Goal: Transaction & Acquisition: Purchase product/service

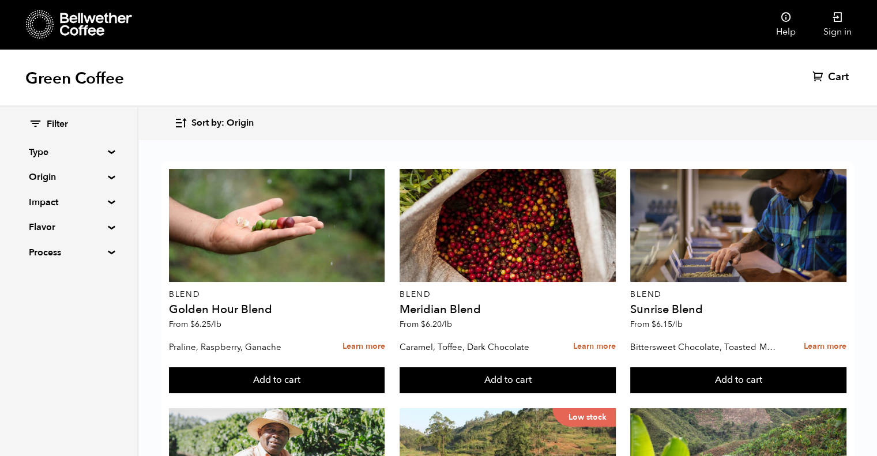
click at [829, 28] on link "Sign in" at bounding box center [838, 24] width 56 height 49
click at [843, 18] on icon at bounding box center [838, 18] width 12 height 12
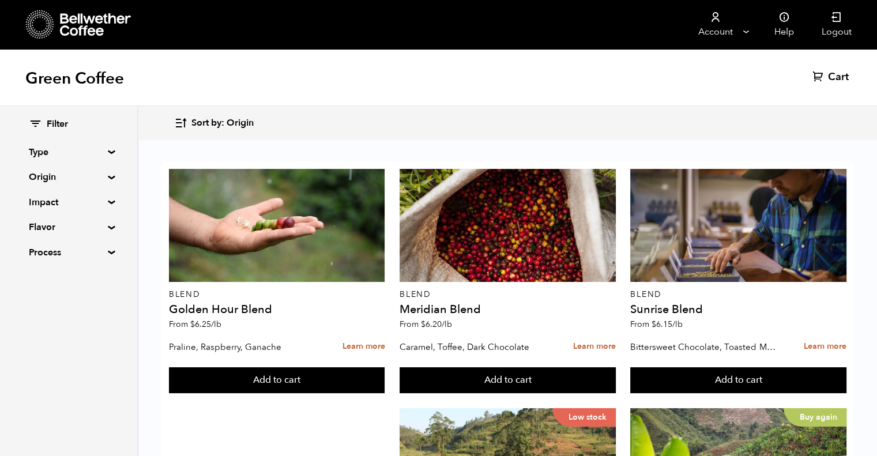
scroll to position [764, 0]
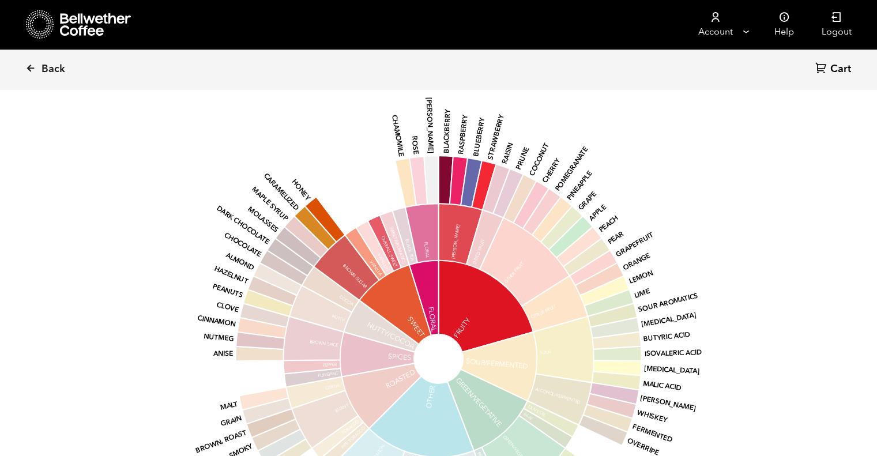
scroll to position [1167, 0]
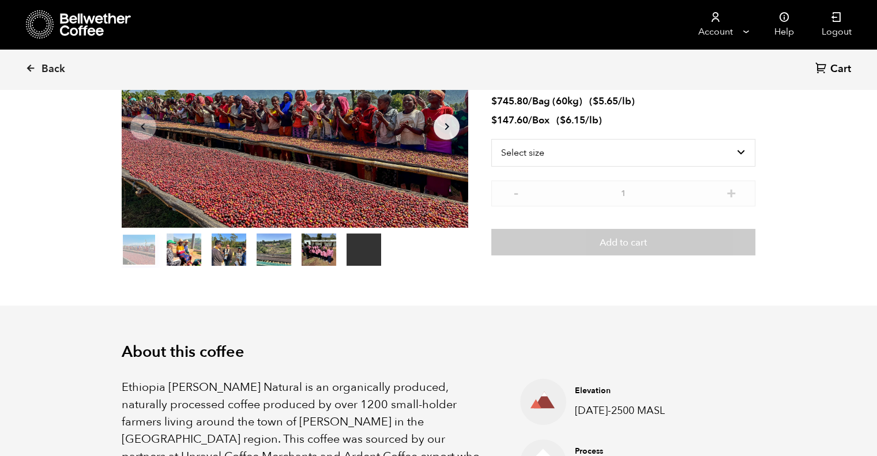
scroll to position [0, 0]
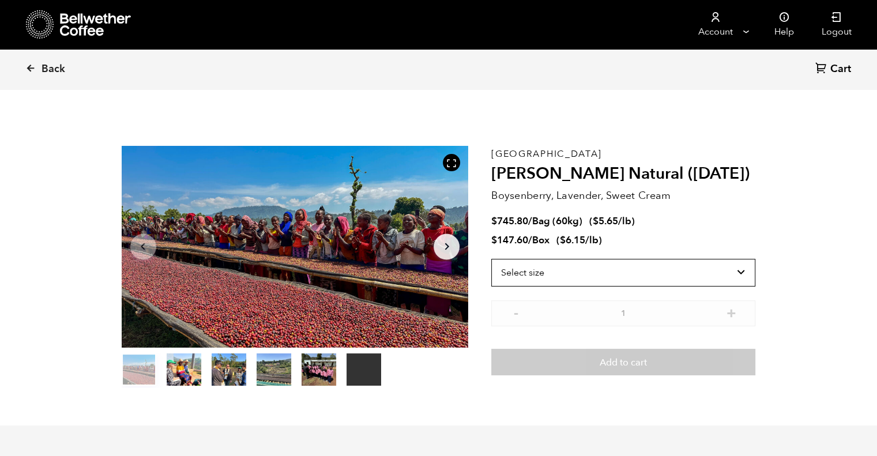
click at [730, 262] on select "Select size Bag (60kg) (132 lbs) Box (24 lbs)" at bounding box center [623, 273] width 264 height 28
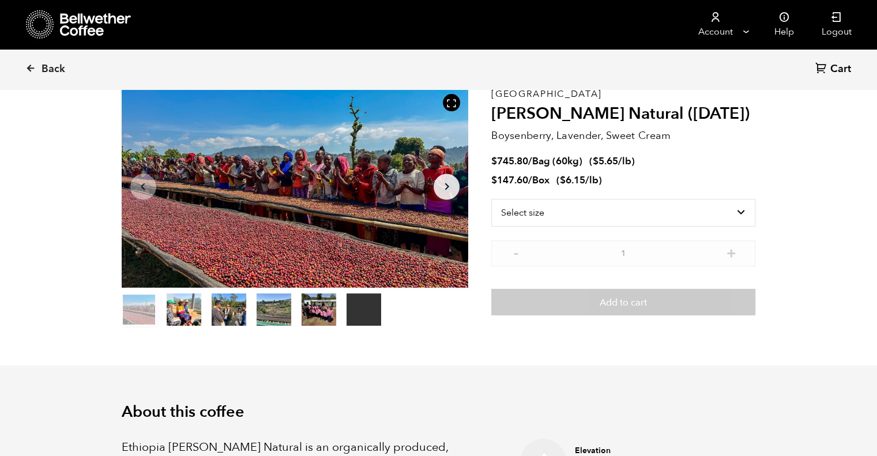
scroll to position [60, 0]
click at [31, 66] on icon at bounding box center [30, 68] width 10 height 10
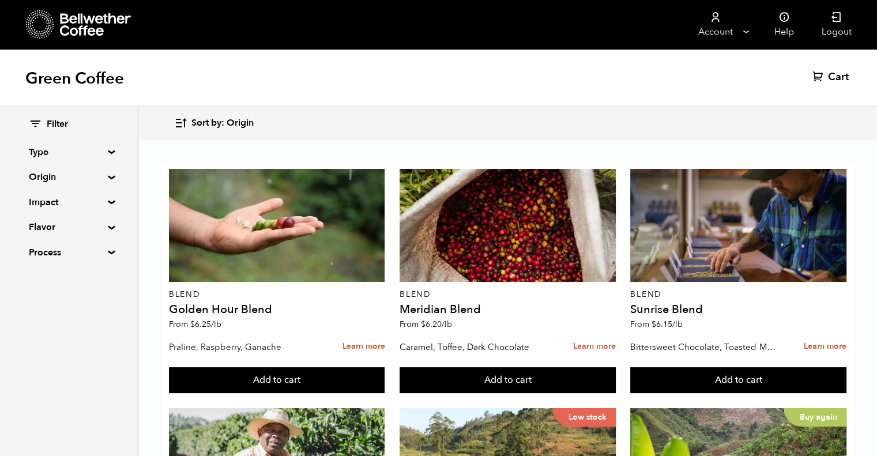
scroll to position [219, 0]
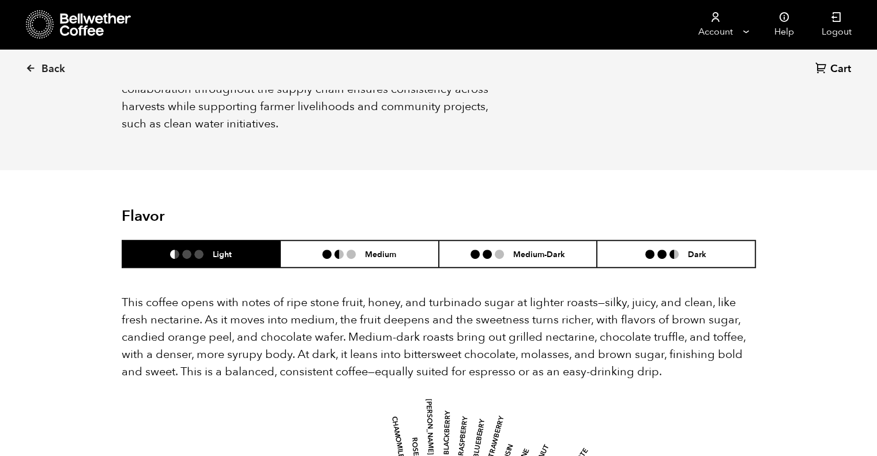
scroll to position [673, 0]
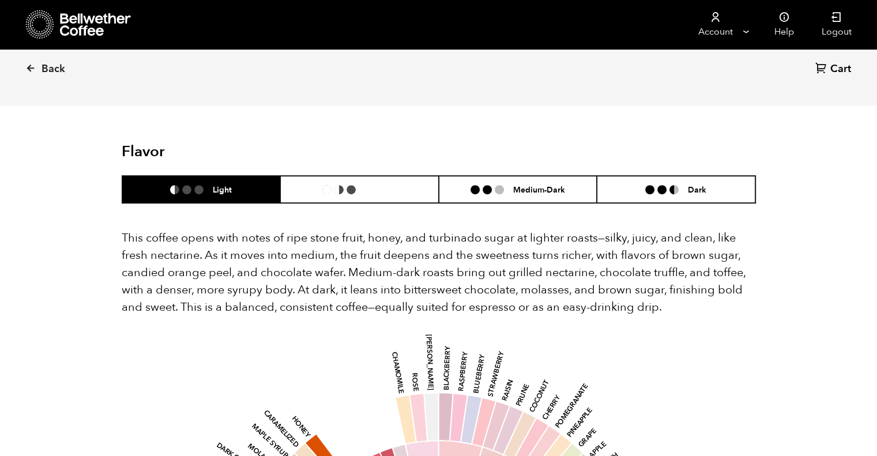
click at [397, 176] on li "Medium" at bounding box center [359, 189] width 159 height 27
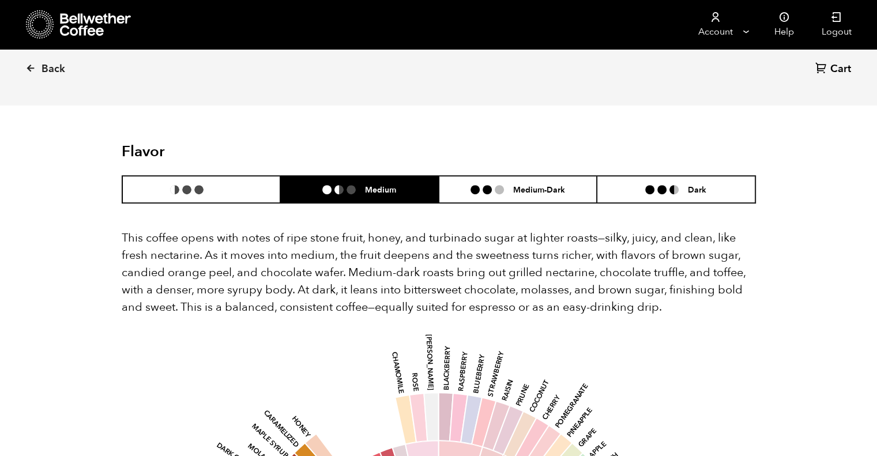
click at [253, 176] on li "Light" at bounding box center [201, 189] width 159 height 27
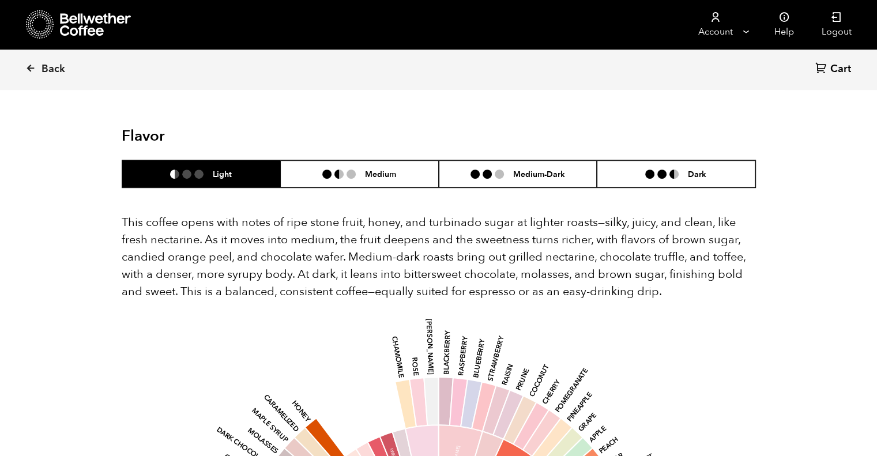
scroll to position [678, 0]
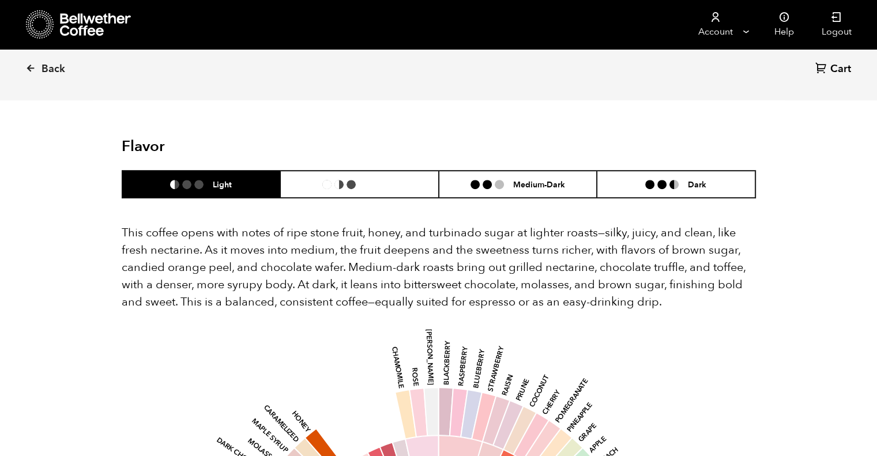
click at [370, 171] on li "Medium" at bounding box center [359, 184] width 159 height 27
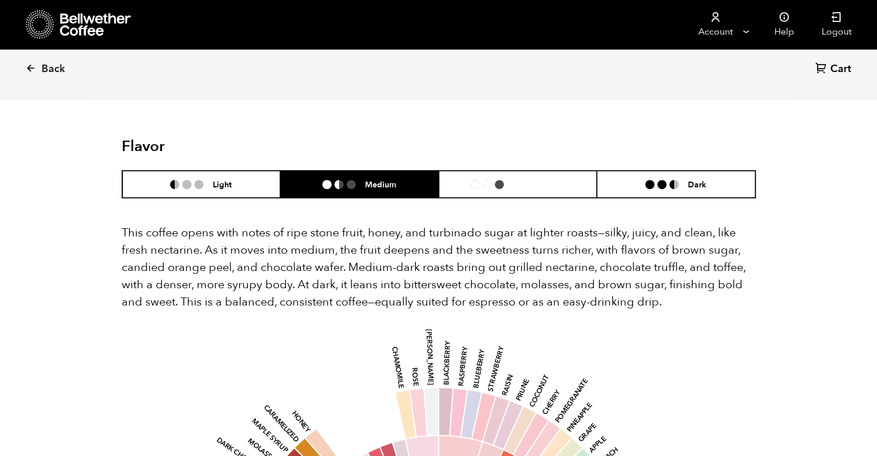
click at [482, 171] on li "Medium-Dark" at bounding box center [518, 184] width 159 height 27
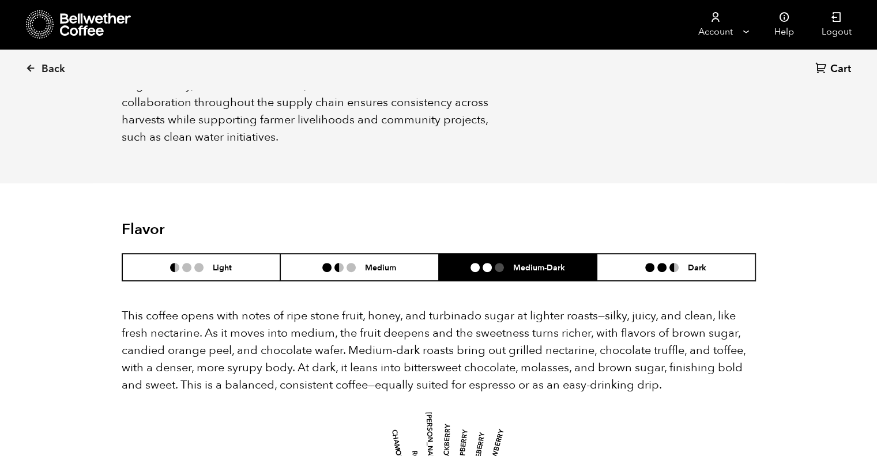
scroll to position [595, 0]
click at [648, 263] on li at bounding box center [649, 267] width 9 height 9
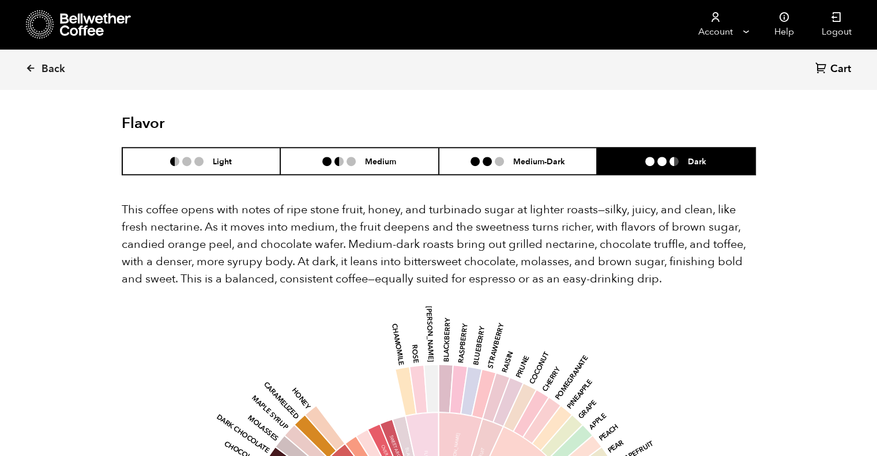
scroll to position [702, 0]
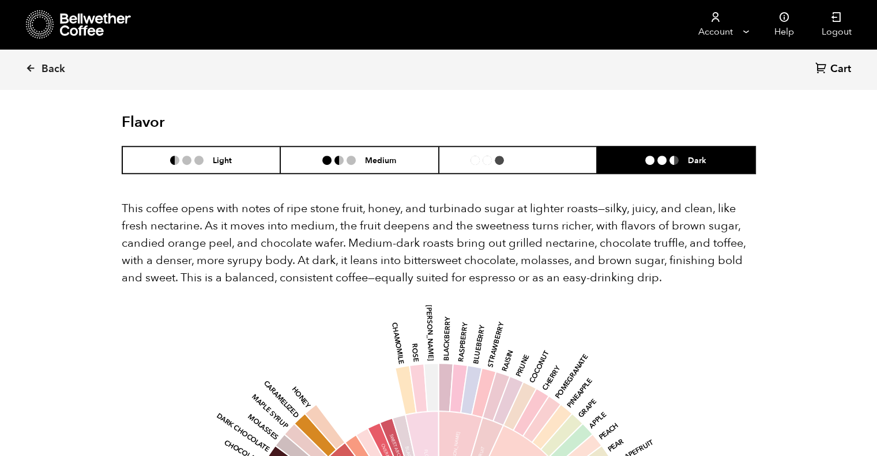
click at [534, 155] on h6 "Medium-Dark" at bounding box center [539, 160] width 52 height 10
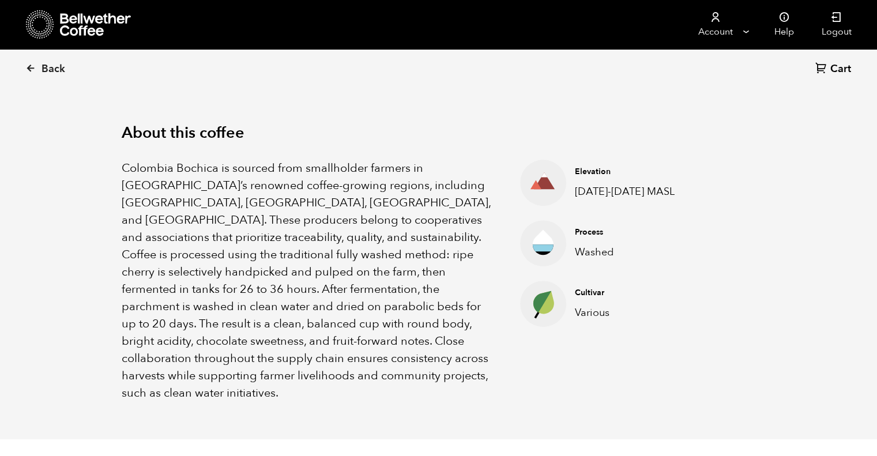
scroll to position [341, 0]
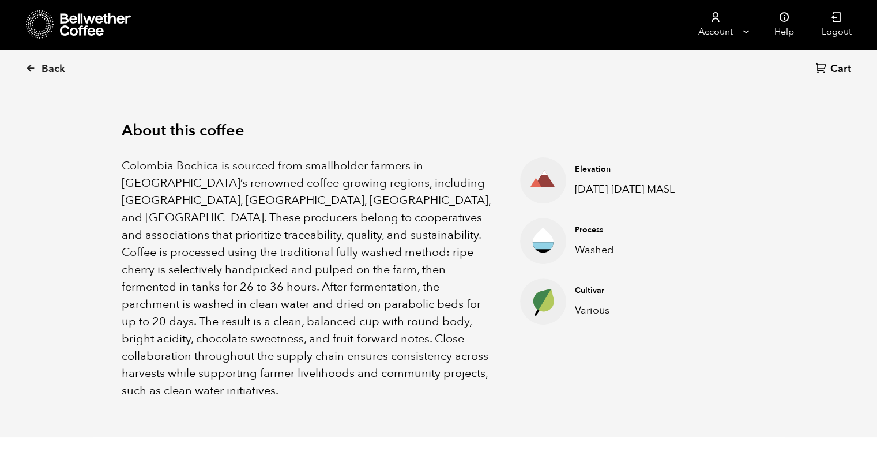
click at [19, 65] on div "Back Cart (0)" at bounding box center [438, 69] width 877 height 40
click at [30, 70] on icon at bounding box center [30, 68] width 10 height 10
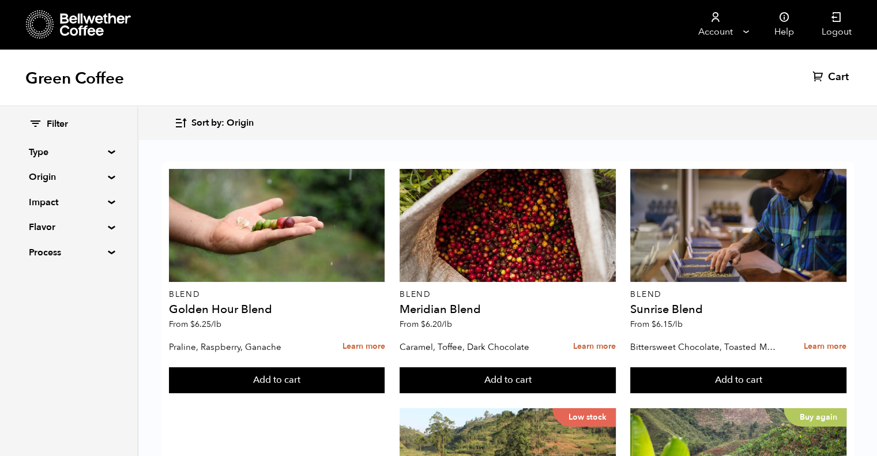
scroll to position [757, 0]
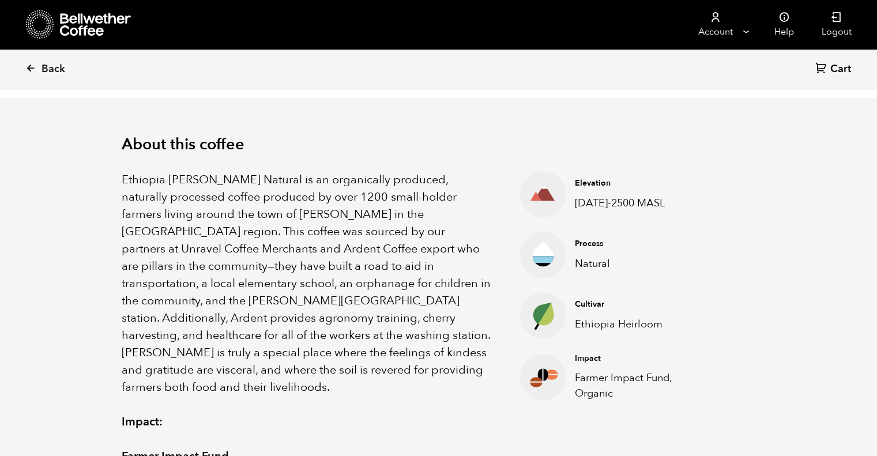
scroll to position [325, 0]
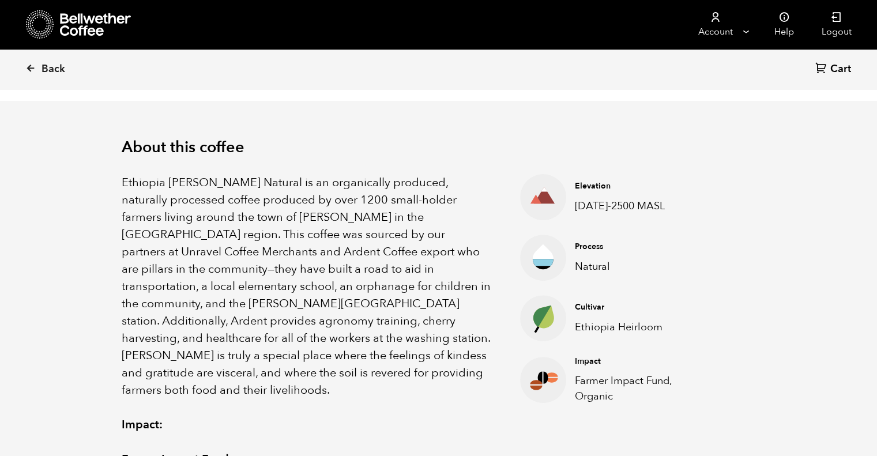
click at [29, 72] on icon at bounding box center [30, 68] width 10 height 10
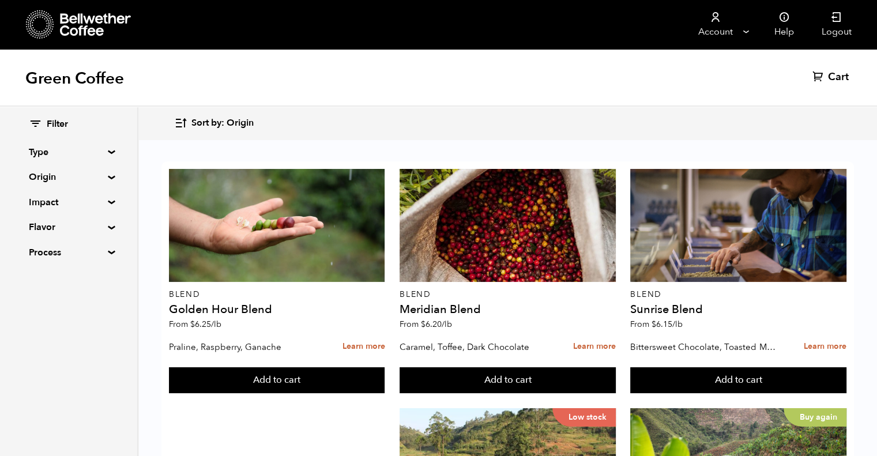
scroll to position [897, 0]
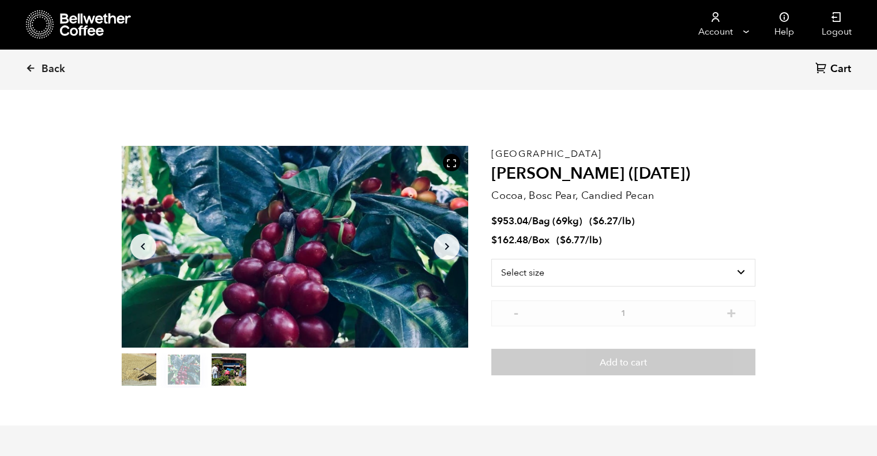
click at [24, 66] on div "Back Cart (0)" at bounding box center [438, 69] width 877 height 40
click at [35, 69] on icon at bounding box center [30, 68] width 10 height 10
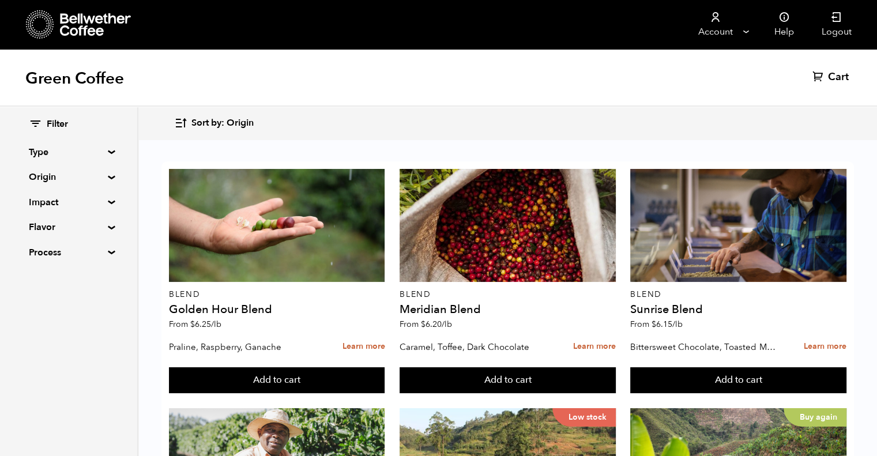
scroll to position [939, 0]
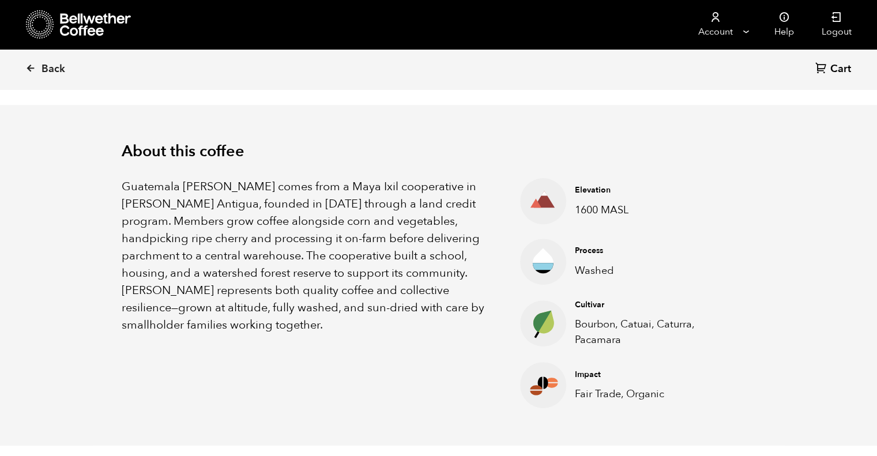
scroll to position [321, 0]
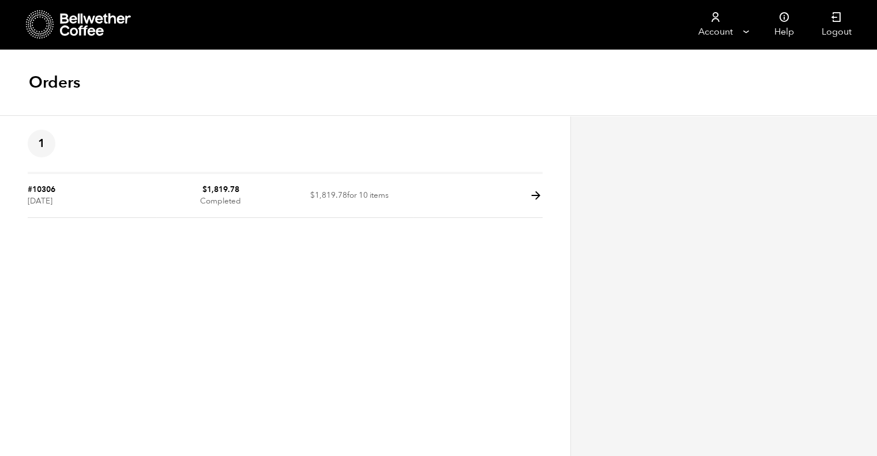
click at [220, 201] on td "$ 1,819.78 Completed" at bounding box center [220, 196] width 129 height 44
click at [535, 194] on icon at bounding box center [535, 195] width 13 height 13
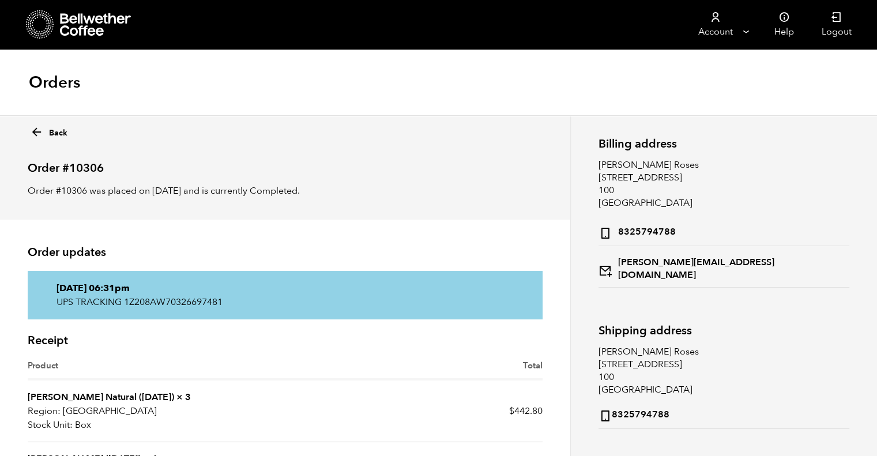
scroll to position [295, 0]
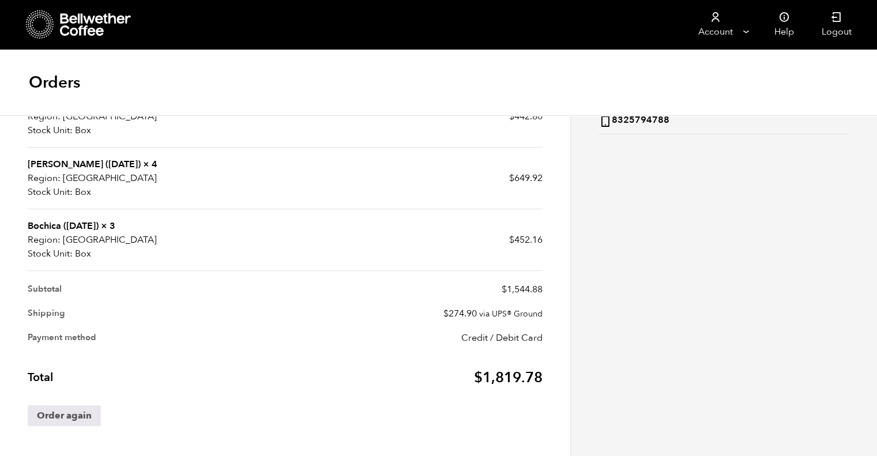
click at [0, 281] on article "Order updates [DATE] 06:31pm UPS TRACKING 1Z208AW70326697481 Receipt Product To…" at bounding box center [285, 190] width 570 height 531
click at [60, 30] on icon at bounding box center [96, 24] width 72 height 23
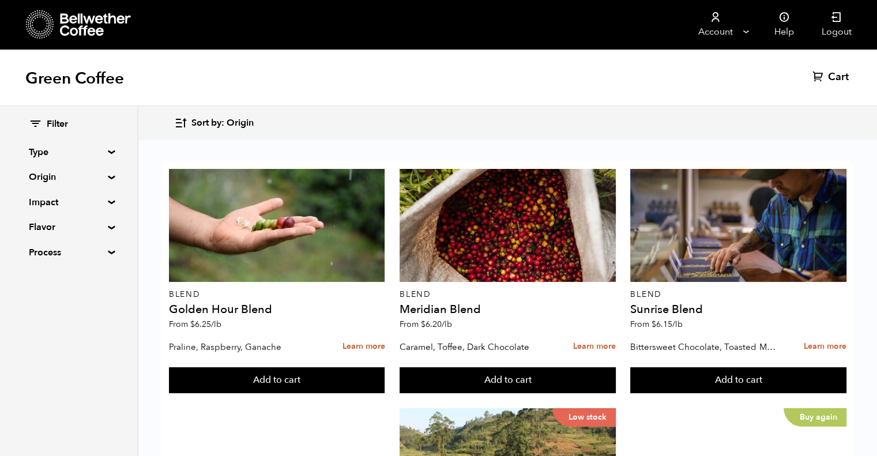
scroll to position [1010, 0]
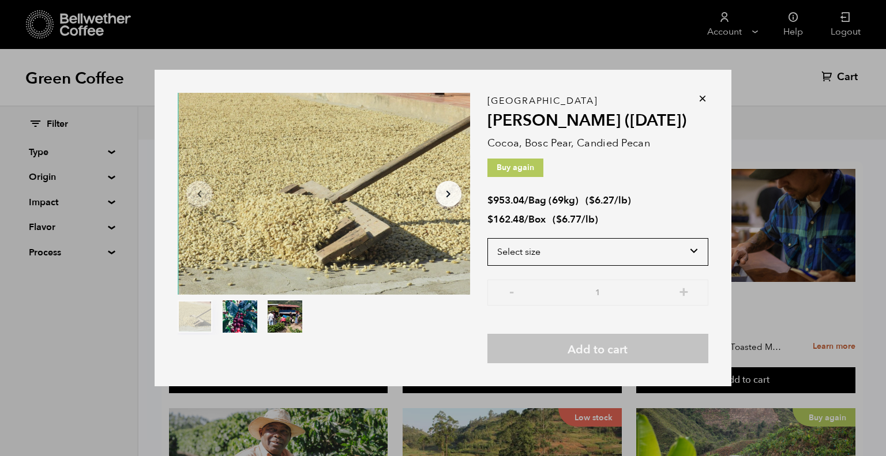
click at [691, 250] on select "Select size Bag (69kg) (152 lbs) Box (24 lbs)" at bounding box center [597, 252] width 221 height 28
click at [487, 238] on select "Select size Bag (69kg) (152 lbs) Box (24 lbs)" at bounding box center [597, 252] width 221 height 28
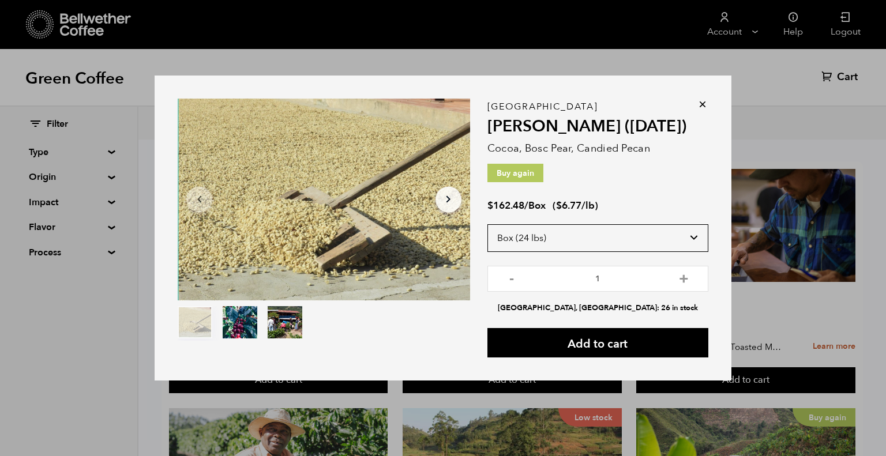
click at [687, 232] on select "Select size Bag (69kg) (152 lbs) Box (24 lbs)" at bounding box center [597, 238] width 221 height 28
select select "bag-2"
click at [487, 224] on select "Select size Bag (69kg) (152 lbs) Box (24 lbs)" at bounding box center [597, 238] width 221 height 28
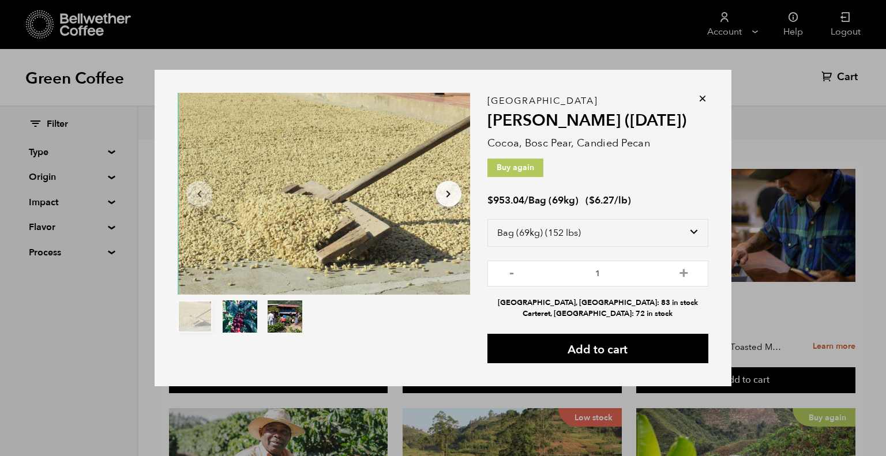
click at [644, 341] on button "Add to cart" at bounding box center [597, 348] width 221 height 29
click at [840, 171] on div "Item 1 of 3 Arrow Left Arrow Right item 0 item 1 item 2 Item 1 of 3 "Flor de Ma…" at bounding box center [443, 228] width 886 height 456
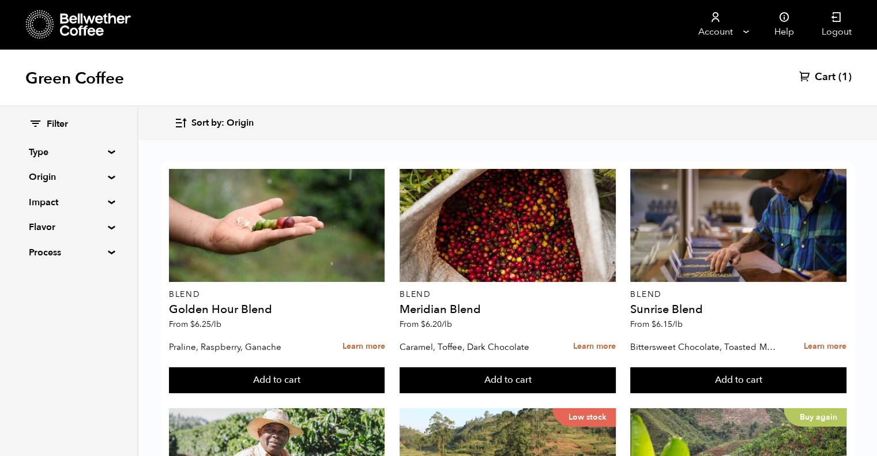
click at [842, 73] on span "(1)" at bounding box center [845, 77] width 13 height 14
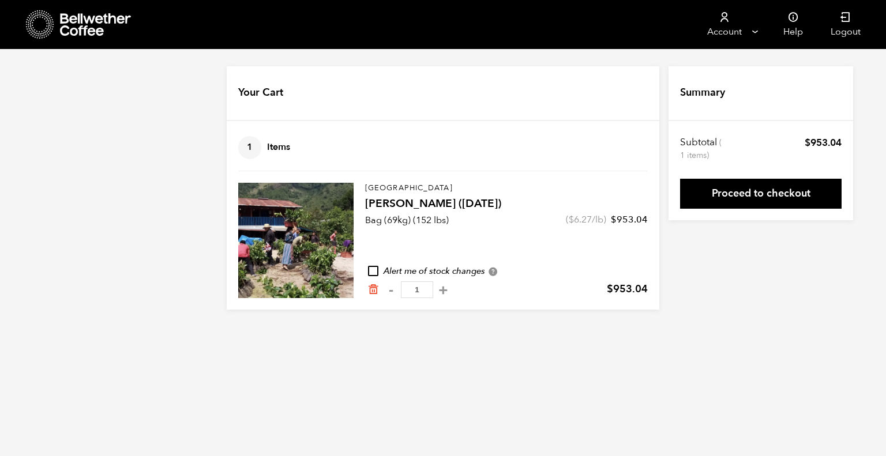
click at [758, 202] on link "Proceed to checkout" at bounding box center [760, 194] width 161 height 30
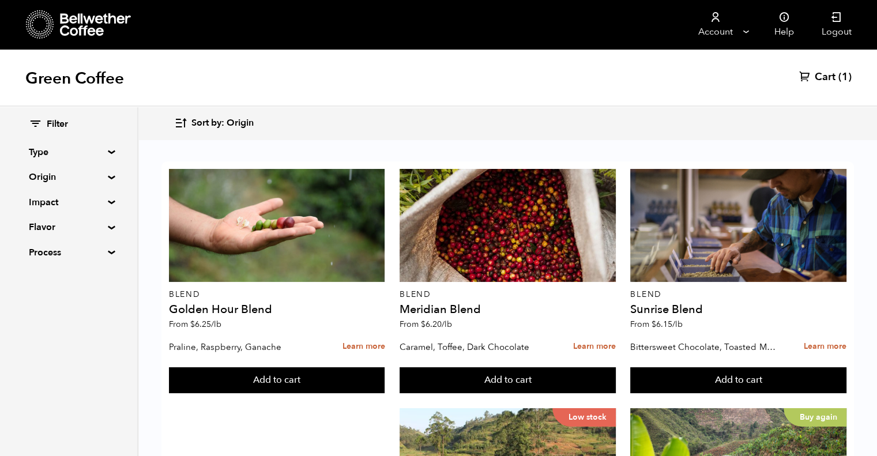
scroll to position [900, 0]
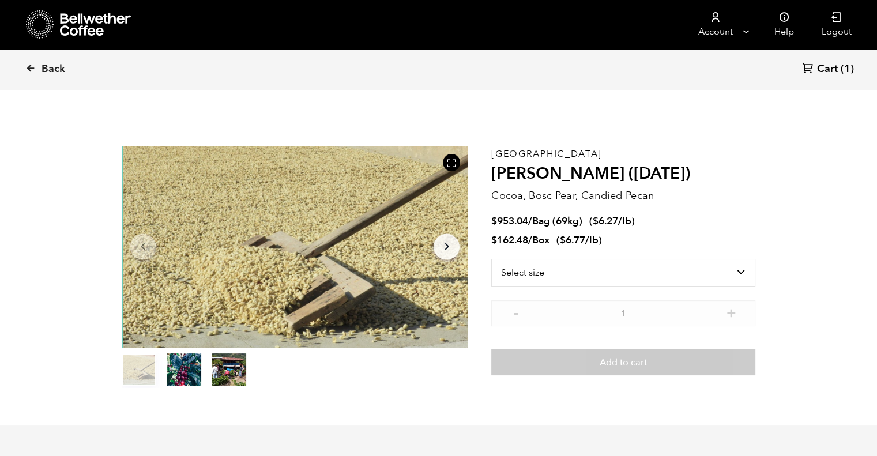
scroll to position [501, 614]
click at [640, 273] on select "Select size Bag (69kg) (152 lbs) Box (24 lbs)" at bounding box center [623, 273] width 264 height 28
select select "box"
click at [491, 259] on select "Select size Bag (69kg) (152 lbs) Box (24 lbs)" at bounding box center [623, 273] width 264 height 28
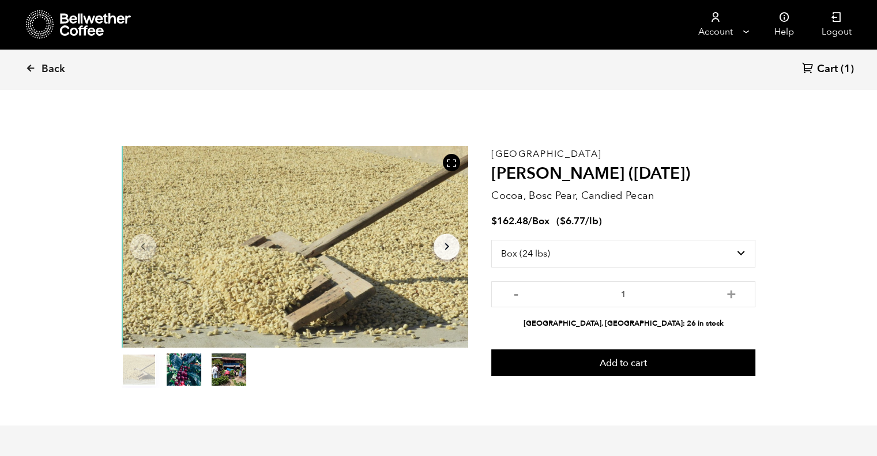
click at [729, 287] on button "+" at bounding box center [731, 293] width 14 height 12
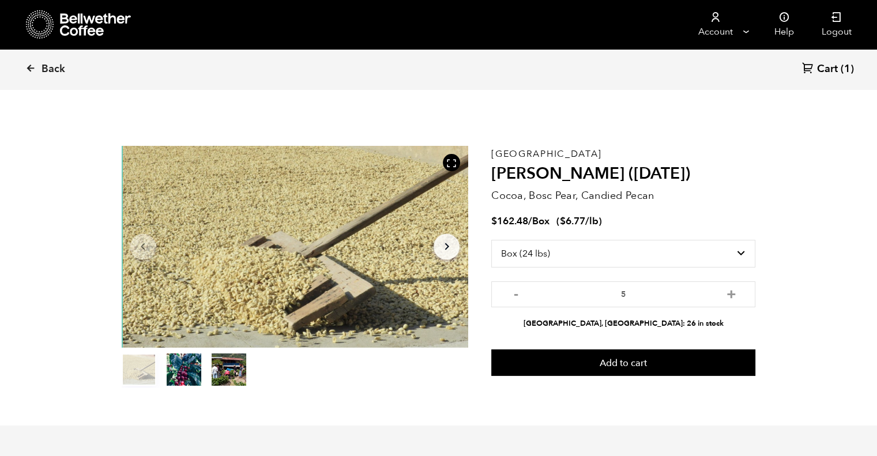
type input "6"
click at [634, 371] on button "Add to cart" at bounding box center [623, 362] width 264 height 27
click at [826, 71] on span "Cart" at bounding box center [827, 69] width 21 height 14
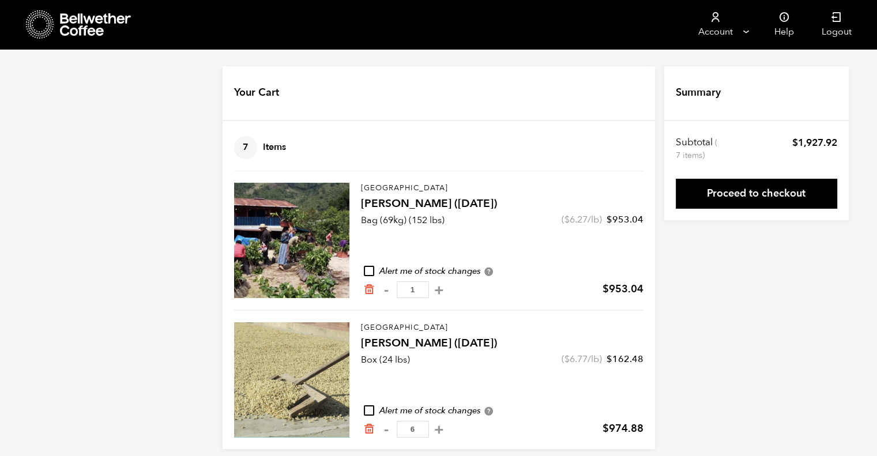
click at [369, 290] on icon "Remove from cart" at bounding box center [369, 290] width 12 height 12
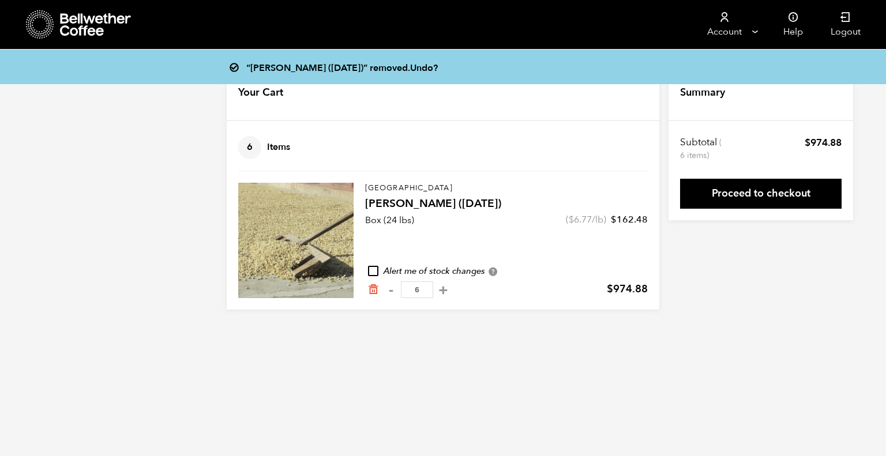
click at [746, 189] on link "Proceed to checkout" at bounding box center [760, 194] width 161 height 30
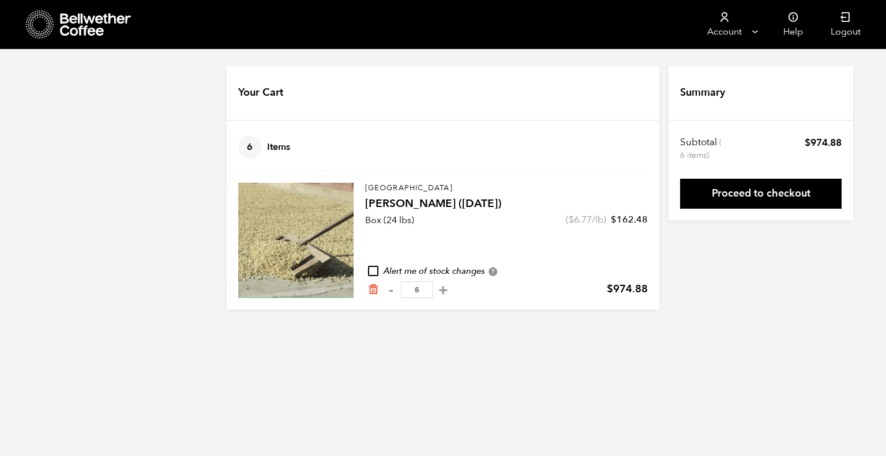
click at [83, 17] on icon at bounding box center [96, 24] width 72 height 23
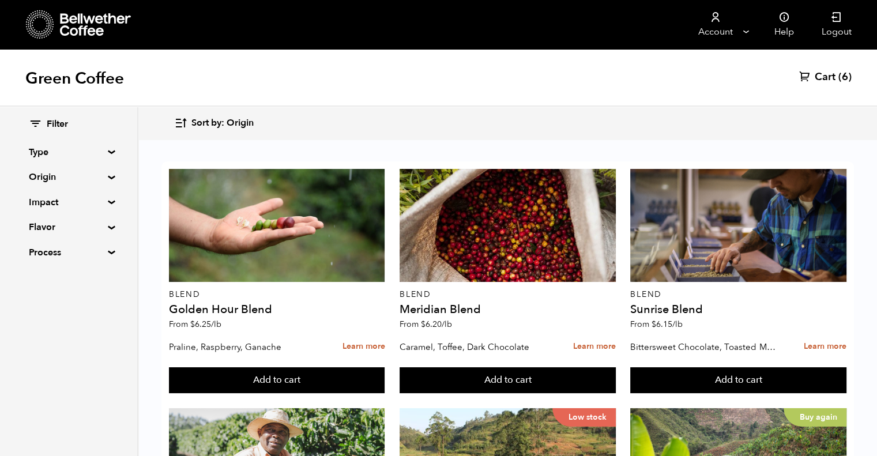
click at [841, 73] on span "(6)" at bounding box center [845, 77] width 13 height 14
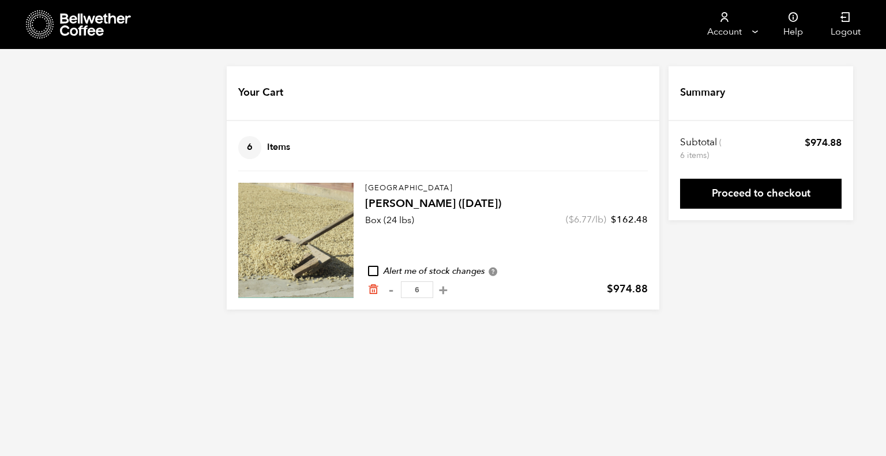
click at [372, 288] on icon "Remove from cart" at bounding box center [373, 290] width 12 height 12
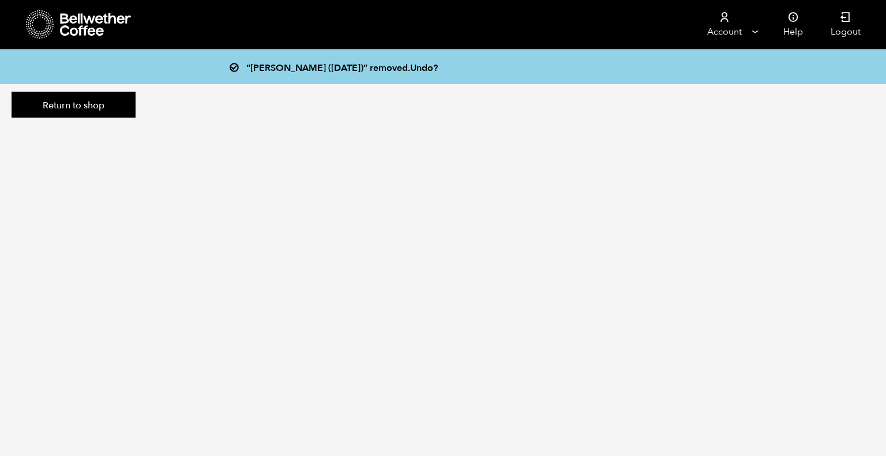
click at [95, 109] on link "Return to shop" at bounding box center [74, 105] width 124 height 27
